Goal: Answer question/provide support

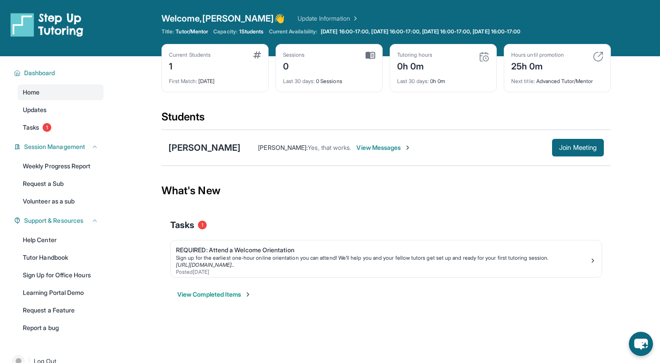
click at [241, 291] on button "View Completed Items" at bounding box center [214, 294] width 74 height 9
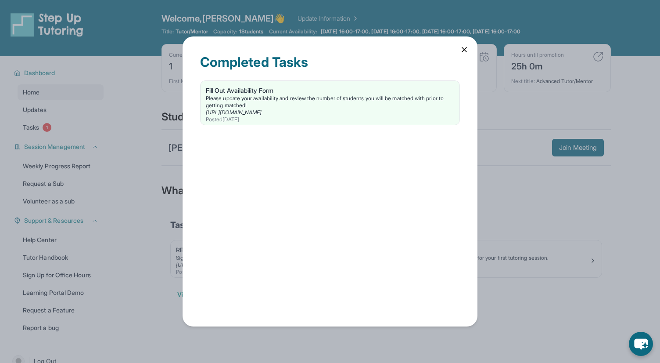
click at [464, 47] on icon at bounding box center [464, 49] width 9 height 9
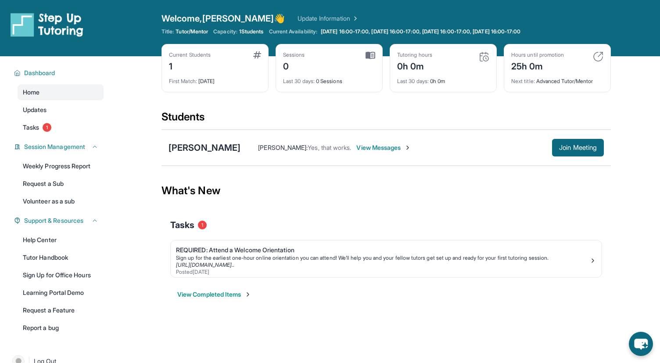
click at [309, 33] on span "Current Availability:" at bounding box center [293, 31] width 48 height 7
click at [432, 61] on div "0h 0m" at bounding box center [414, 65] width 35 height 14
click at [371, 54] on img at bounding box center [371, 55] width 10 height 8
click at [322, 73] on div "Last 30 days : 0 Sessions" at bounding box center [329, 78] width 92 height 12
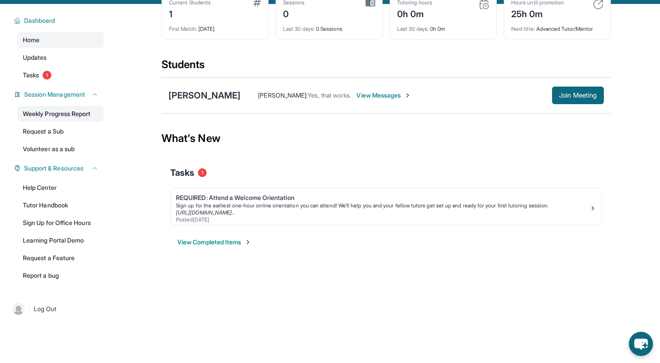
scroll to position [56, 0]
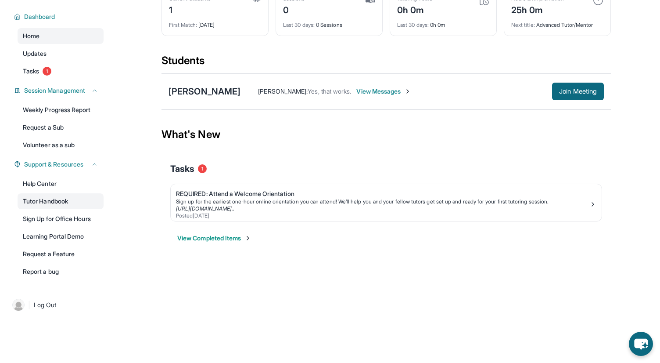
click at [54, 202] on link "Tutor Handbook" at bounding box center [61, 201] width 86 height 16
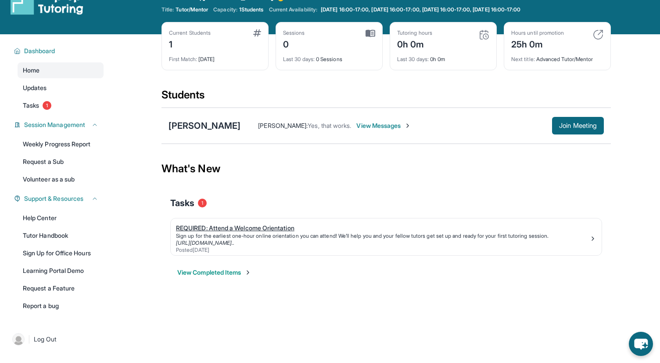
scroll to position [0, 0]
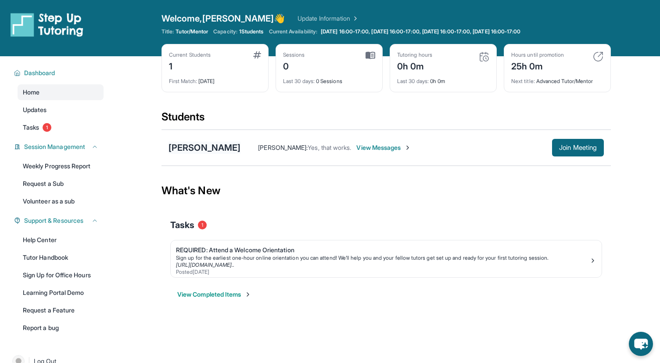
click at [196, 147] on div "[PERSON_NAME]" at bounding box center [205, 147] width 72 height 12
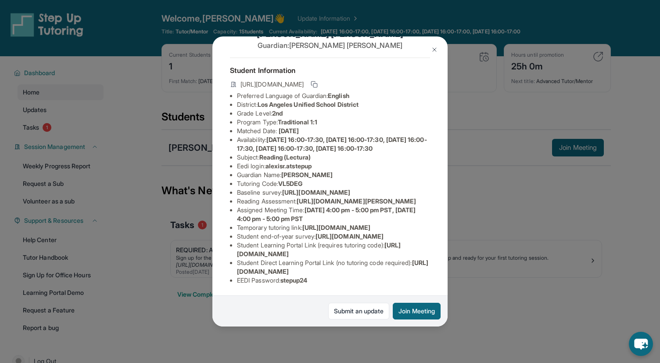
scroll to position [67, 312]
drag, startPoint x: 237, startPoint y: 167, endPoint x: 393, endPoint y: 185, distance: 157.3
click at [393, 185] on div "[PERSON_NAME] Guardian: [PERSON_NAME] Student Information [URL][DOMAIN_NAME] Pr…" at bounding box center [329, 181] width 235 height 290
copy span "[URL][DOMAIN_NAME]"
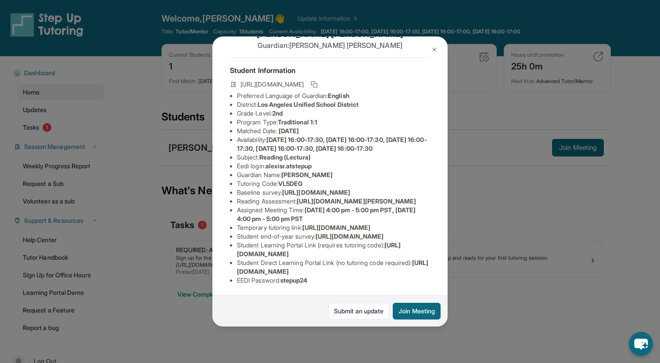
drag, startPoint x: 302, startPoint y: 196, endPoint x: 420, endPoint y: 201, distance: 117.3
click at [420, 201] on li "Reading Assessment : [URL][DOMAIN_NAME][PERSON_NAME]" at bounding box center [333, 201] width 193 height 9
copy span "[URL][DOMAIN_NAME][PERSON_NAME]"
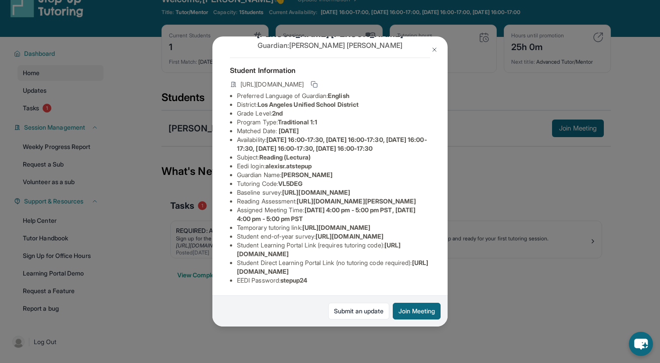
scroll to position [24, 0]
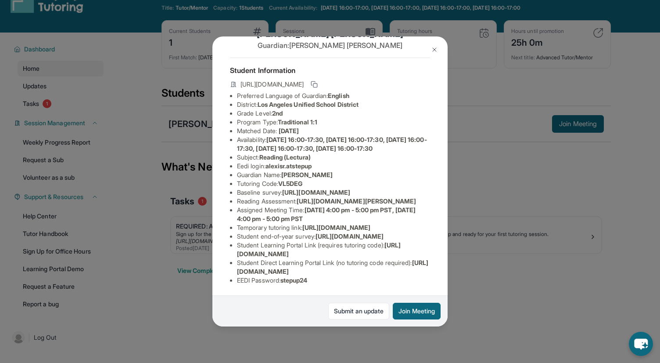
drag, startPoint x: 230, startPoint y: 254, endPoint x: 388, endPoint y: 249, distance: 158.1
click at [388, 249] on li "Student Learning Portal Link (requires tutoring code) : [URL][DOMAIN_NAME]" at bounding box center [333, 250] width 193 height 18
copy span "[URL][DOMAIN_NAME]"
click at [394, 248] on li "Student Learning Portal Link (requires tutoring code) : [URL][DOMAIN_NAME]" at bounding box center [333, 250] width 193 height 18
drag, startPoint x: 229, startPoint y: 273, endPoint x: 417, endPoint y: 270, distance: 188.3
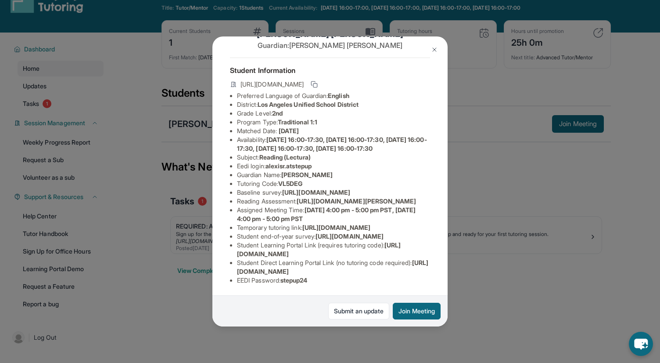
click at [417, 270] on li "Student Direct Learning Portal Link (no tutoring code required) : [URL][DOMAIN_…" at bounding box center [333, 267] width 193 height 18
copy span "[URL][DOMAIN_NAME]"
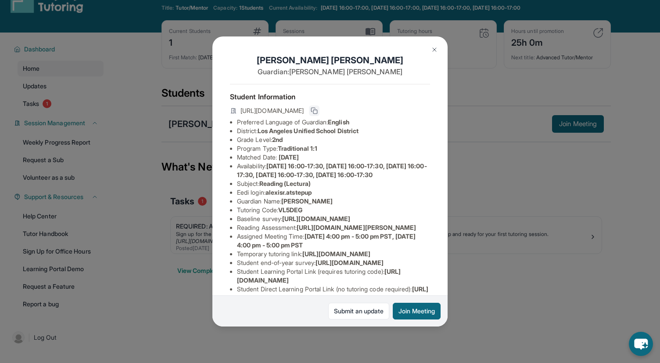
click at [318, 111] on icon at bounding box center [314, 110] width 7 height 7
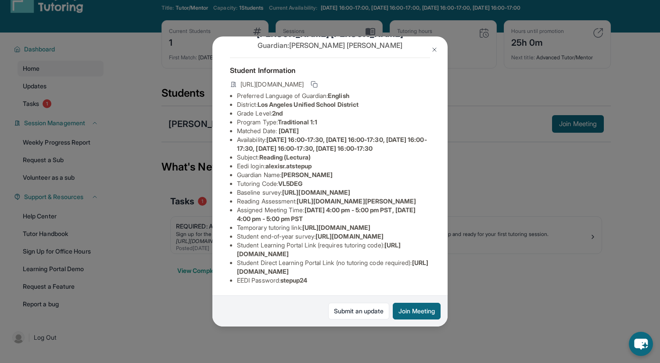
scroll to position [123, 8]
drag, startPoint x: 228, startPoint y: 183, endPoint x: 338, endPoint y: 192, distance: 110.1
click at [338, 223] on li "Temporary tutoring link : [URL][DOMAIN_NAME]" at bounding box center [333, 227] width 193 height 9
copy span "[URL][DOMAIN_NAME]"
click at [419, 306] on button "Join Meeting" at bounding box center [417, 310] width 48 height 17
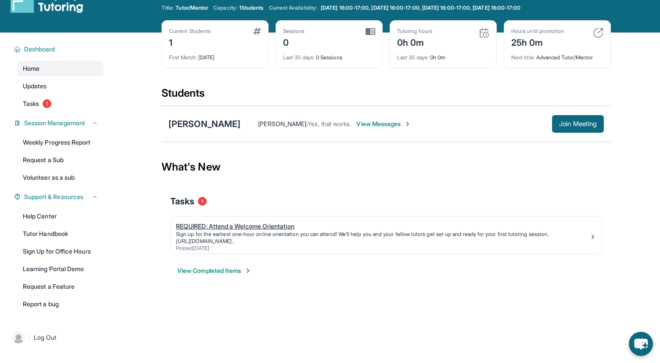
scroll to position [0, 0]
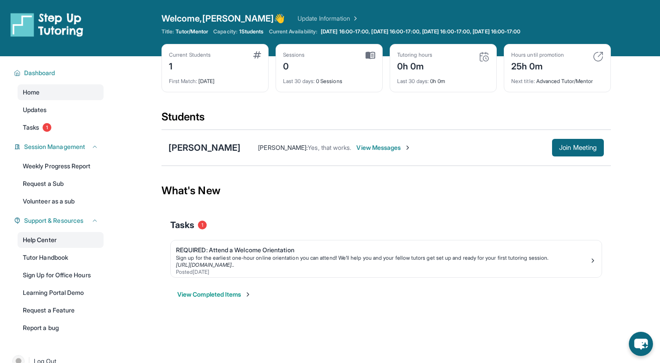
click at [40, 243] on link "Help Center" at bounding box center [61, 240] width 86 height 16
